Goal: Book appointment/travel/reservation

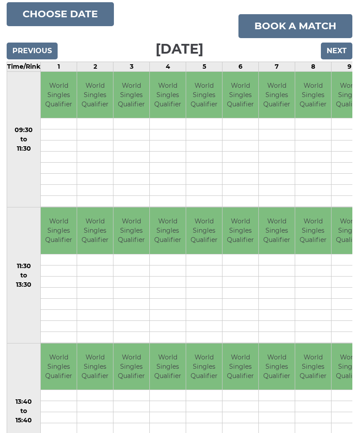
scroll to position [46, 0]
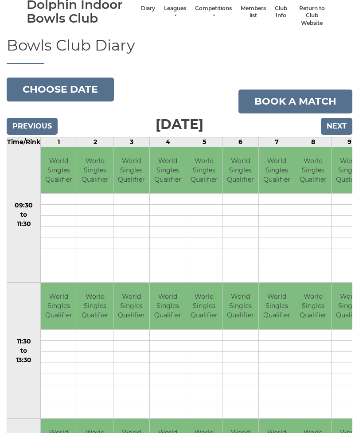
click at [34, 133] on input "Previous" at bounding box center [32, 126] width 51 height 17
click at [35, 121] on input "Previous" at bounding box center [32, 126] width 51 height 17
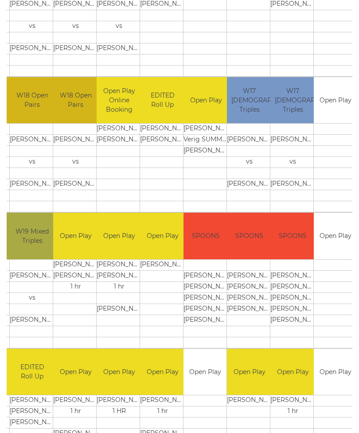
scroll to position [0, 161]
click at [114, 182] on td at bounding box center [119, 185] width 45 height 11
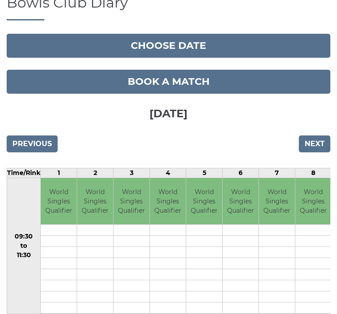
scroll to position [75, 0]
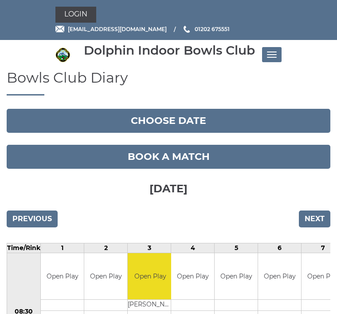
scroll to position [479, 0]
